Goal: Find specific page/section: Find specific page/section

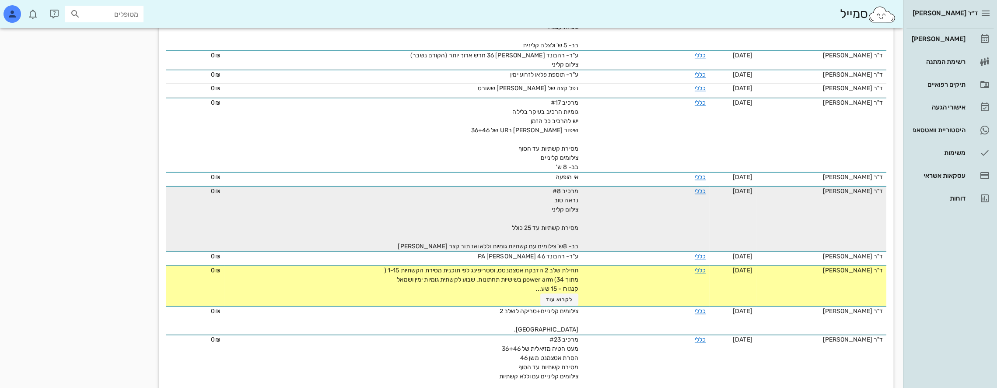
scroll to position [744, 0]
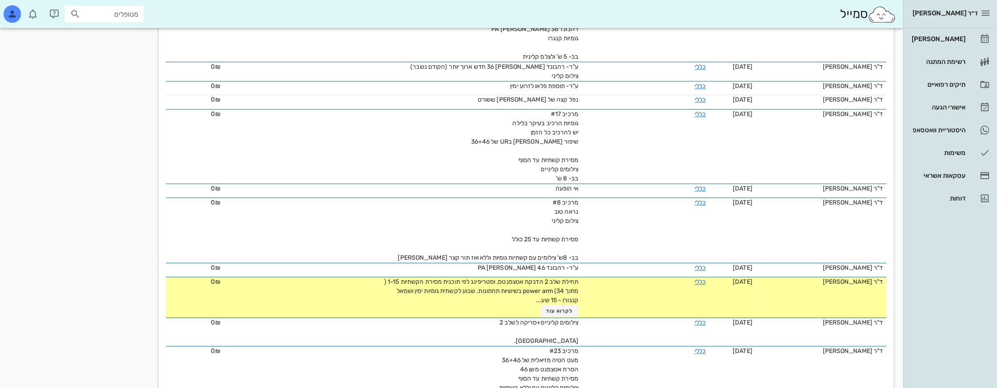
click at [101, 12] on input "מטופלים" at bounding box center [110, 13] width 56 height 11
type input "[PERSON_NAME]"
click at [124, 30] on div "[PERSON_NAME]-עד 218354280" at bounding box center [88, 33] width 96 height 7
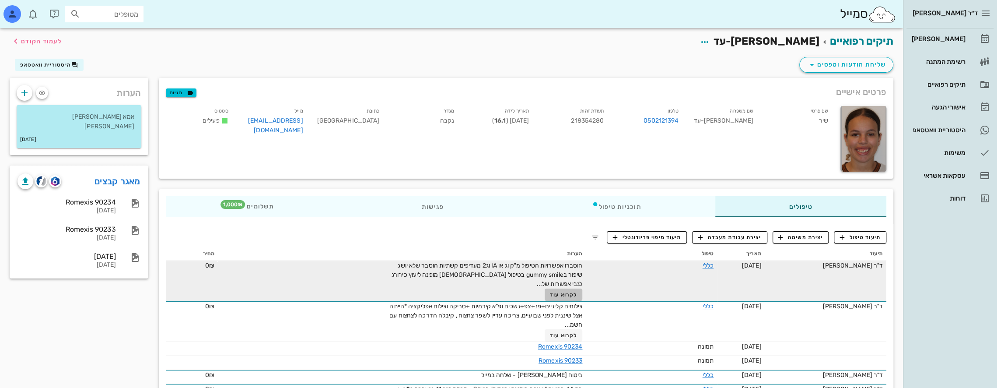
click at [576, 297] on span "לקרוא עוד" at bounding box center [563, 294] width 27 height 6
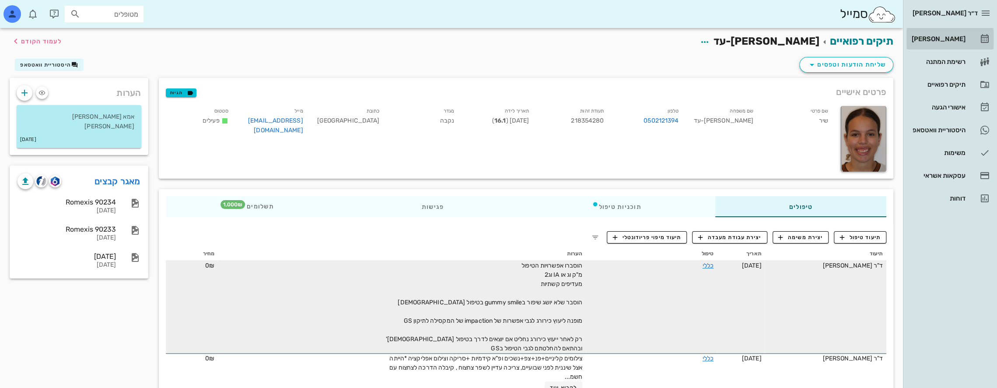
click at [956, 34] on div "[PERSON_NAME]" at bounding box center [938, 39] width 56 height 14
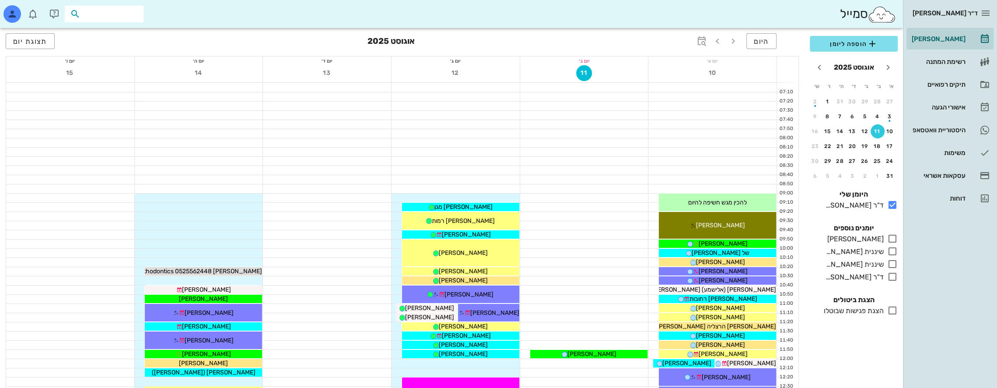
click at [130, 15] on input "text" at bounding box center [110, 13] width 56 height 11
type input "a"
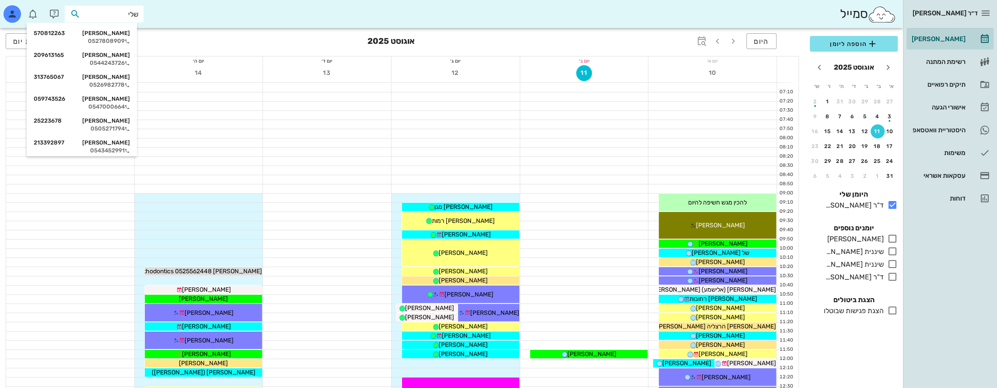
type input "שלי ט"
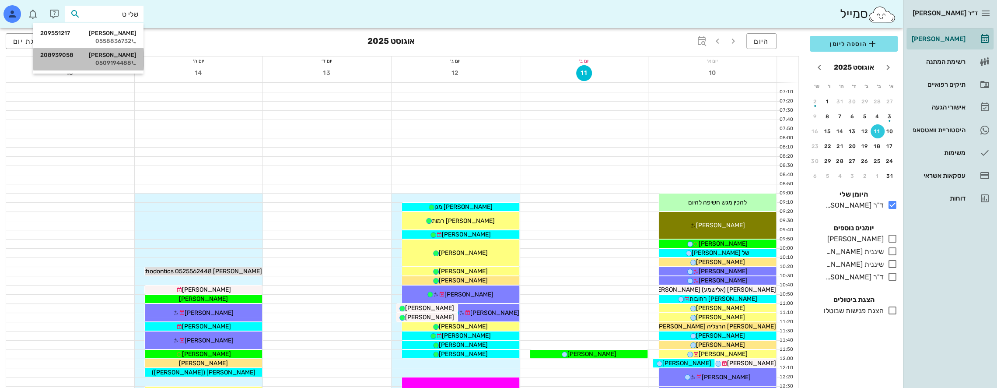
click at [122, 59] on div "שלי [PERSON_NAME] 208939058 0509194488" at bounding box center [88, 59] width 96 height 22
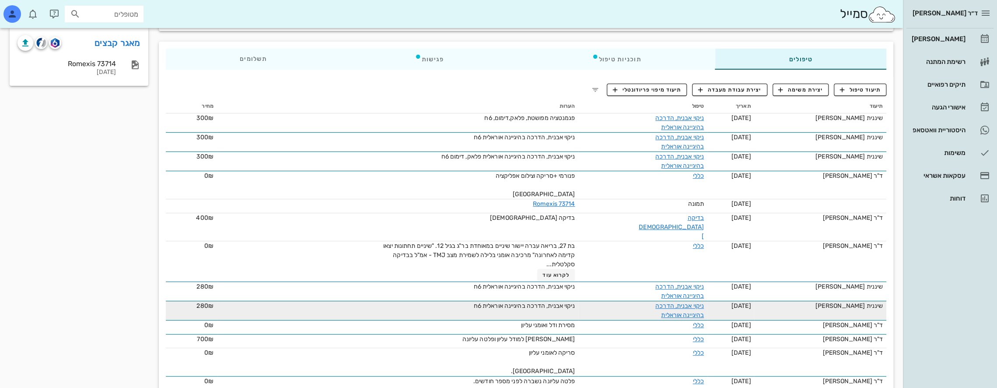
scroll to position [131, 0]
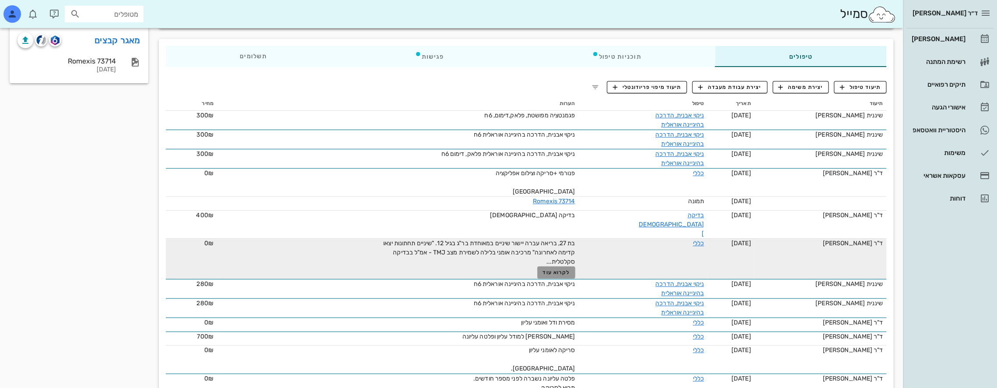
click at [556, 269] on span "לקרוא עוד" at bounding box center [555, 272] width 27 height 6
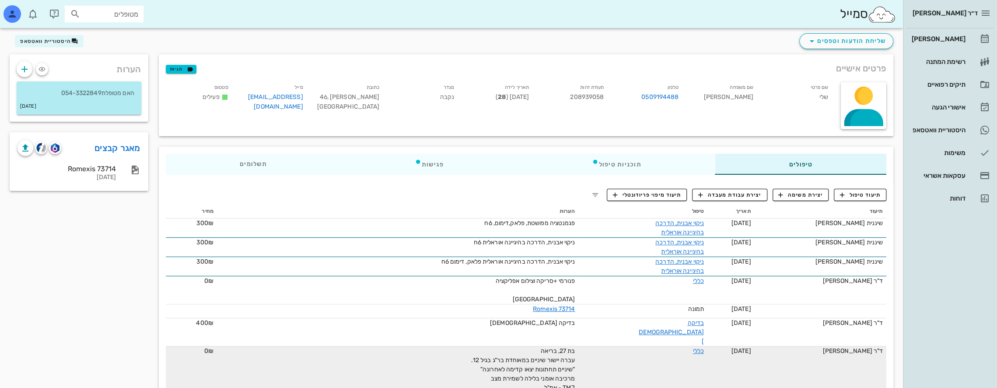
scroll to position [0, 0]
